Goal: Task Accomplishment & Management: Manage account settings

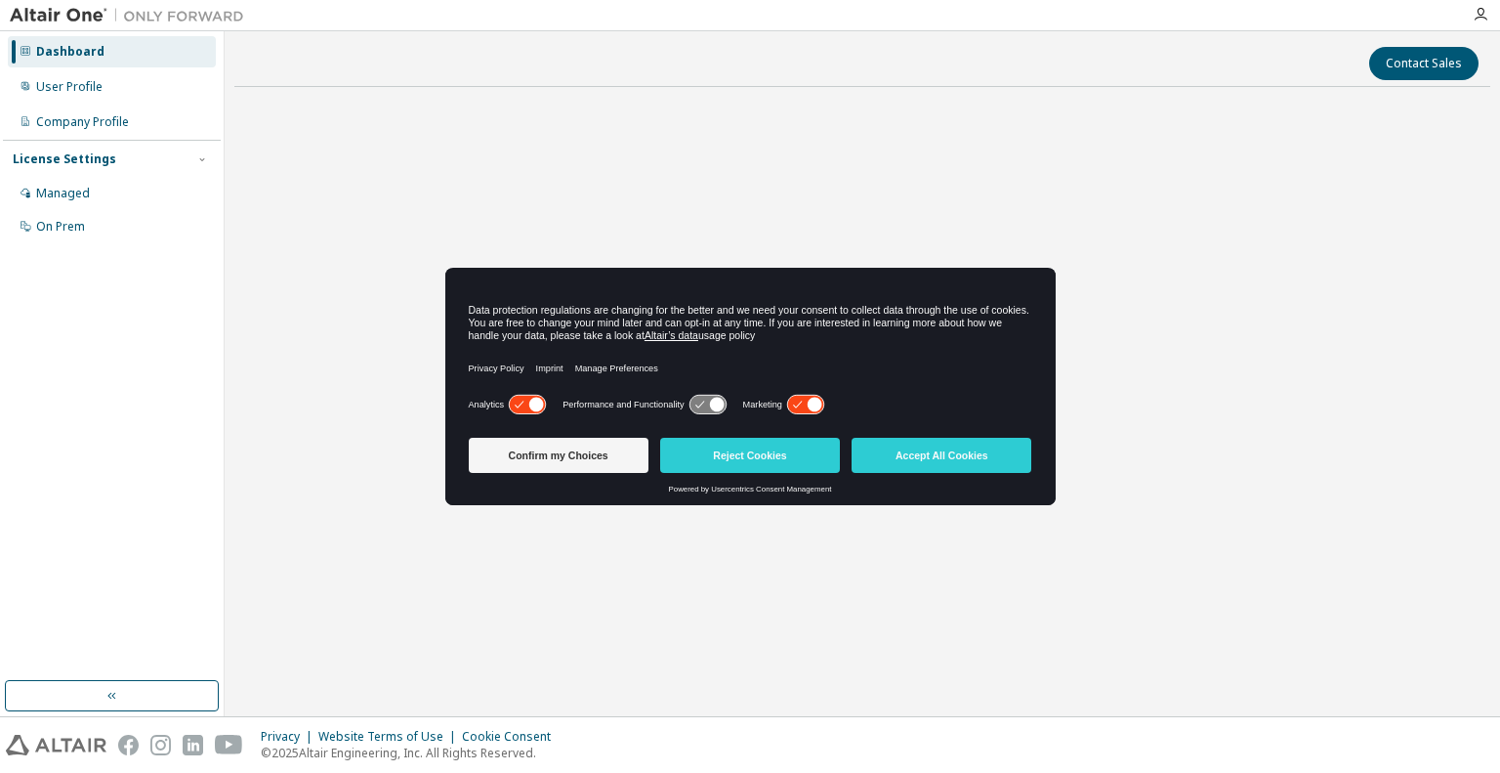
click at [940, 461] on button "Accept All Cookies" at bounding box center [942, 455] width 180 height 35
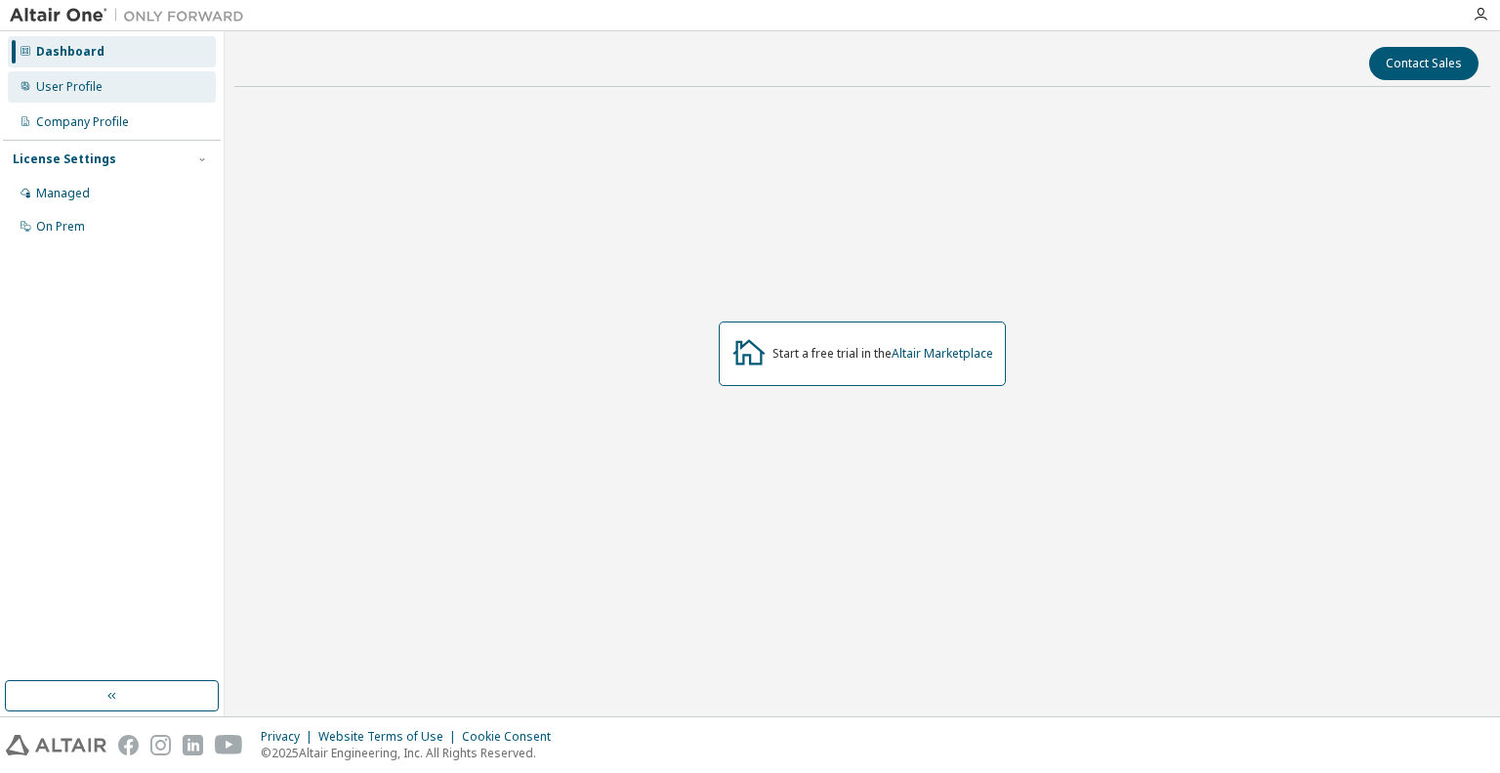
click at [83, 91] on div "User Profile" at bounding box center [69, 87] width 66 height 16
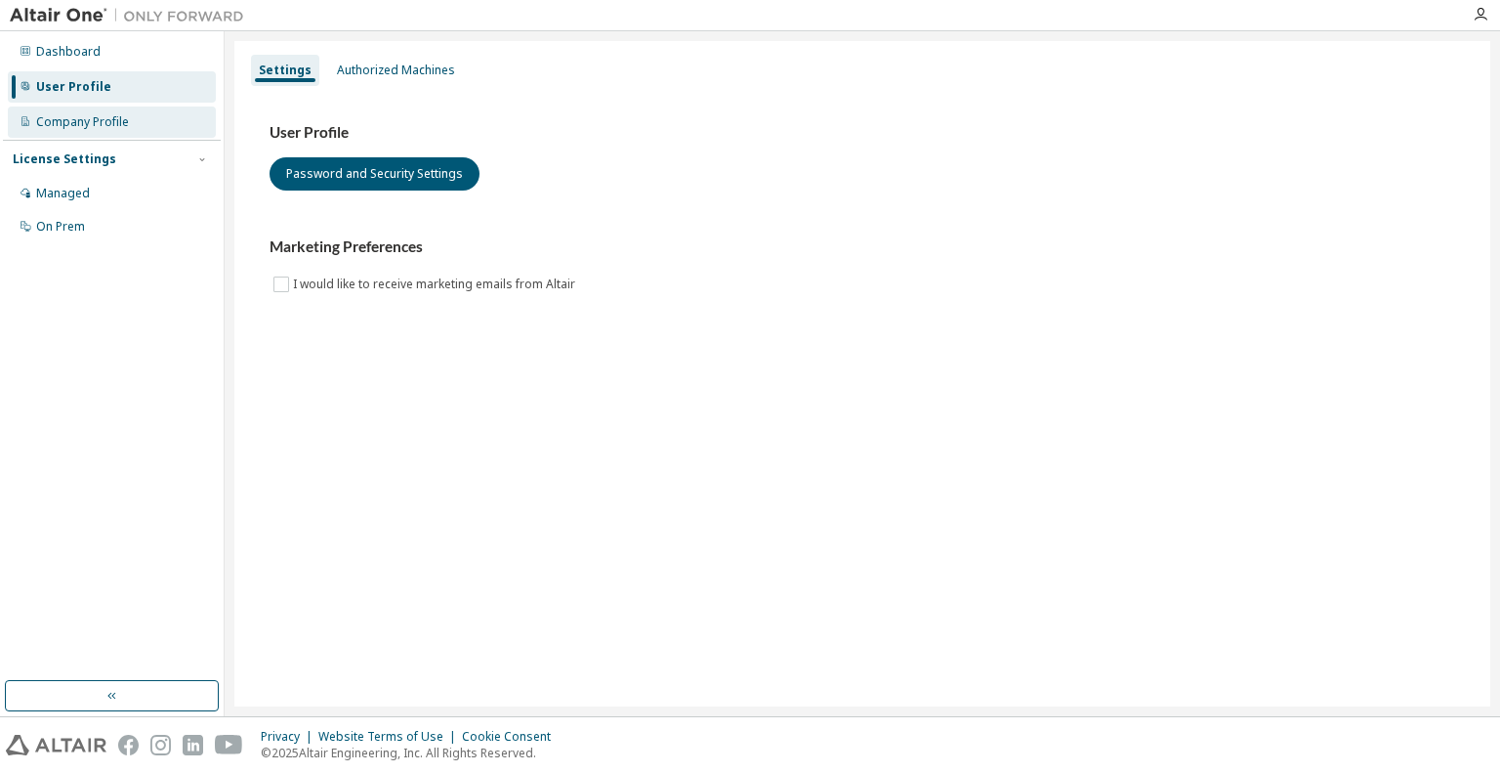
click at [103, 118] on div "Company Profile" at bounding box center [82, 122] width 93 height 16
